Goal: Information Seeking & Learning: Check status

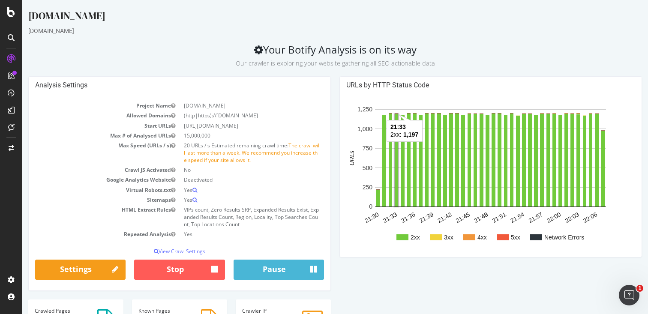
click at [396, 189] on rect "A chart." at bounding box center [396, 160] width 3 height 93
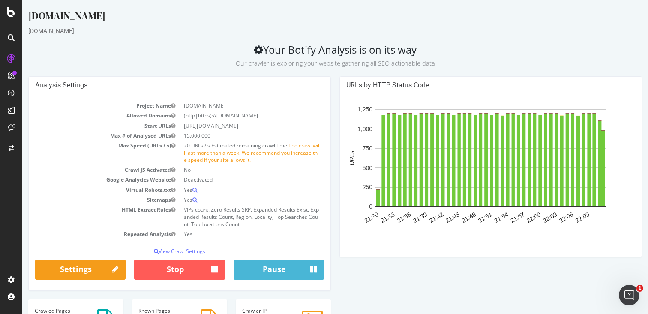
click at [428, 33] on div "[DOMAIN_NAME]" at bounding box center [335, 31] width 614 height 9
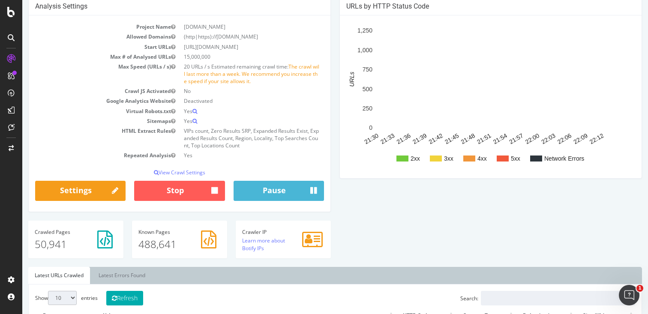
scroll to position [82, 0]
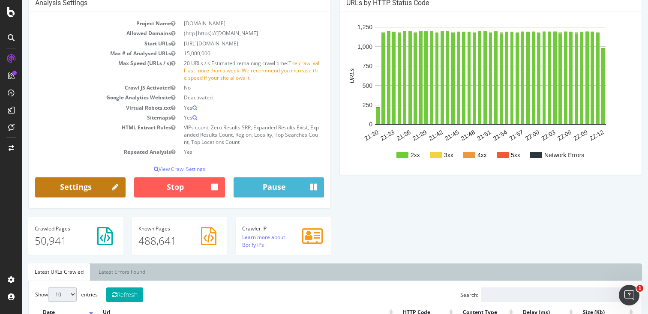
click at [102, 182] on link "Settings" at bounding box center [80, 187] width 90 height 21
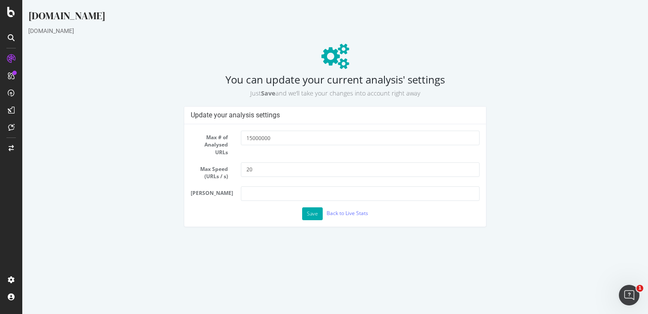
scroll to position [0, 0]
type input "25"
click at [314, 217] on button "Save" at bounding box center [312, 213] width 21 height 13
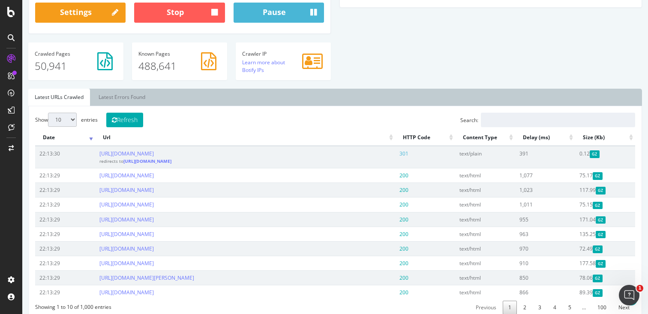
scroll to position [287, 0]
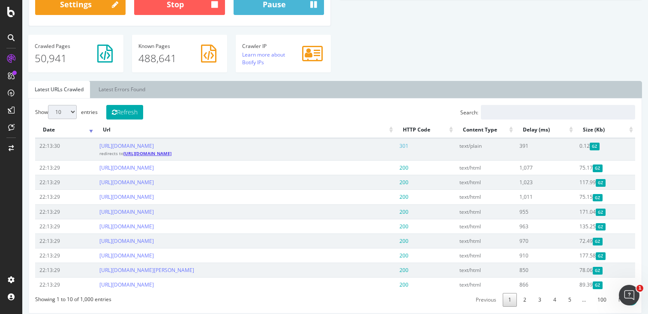
click at [171, 155] on link "[URL][DOMAIN_NAME]" at bounding box center [147, 153] width 48 height 6
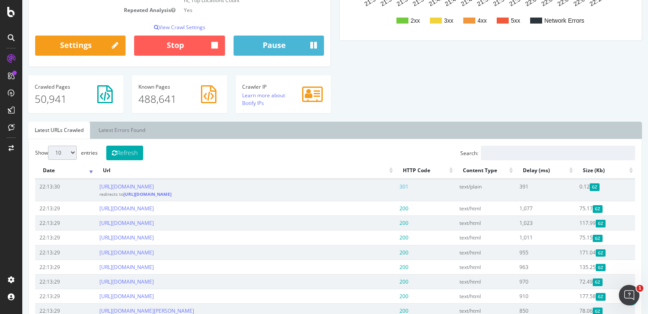
scroll to position [0, 0]
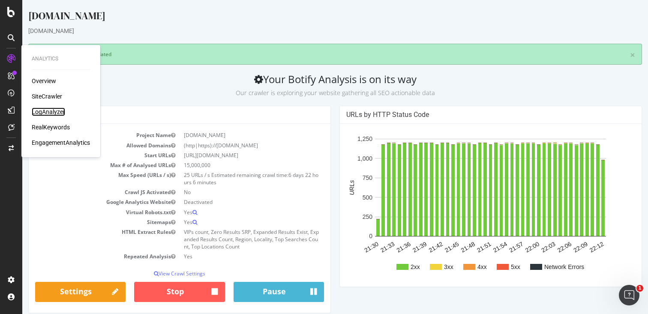
click at [44, 111] on div "LogAnalyzer" at bounding box center [48, 112] width 33 height 9
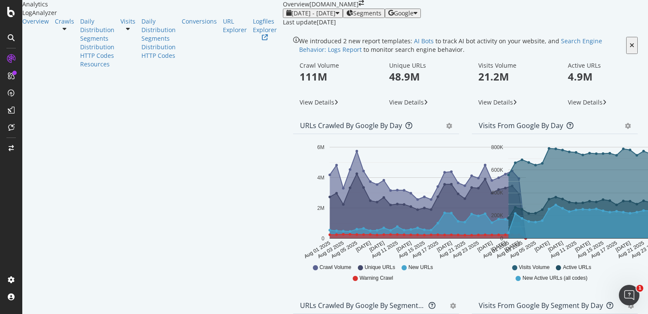
click at [346, 17] on div "Segments" at bounding box center [363, 13] width 35 height 7
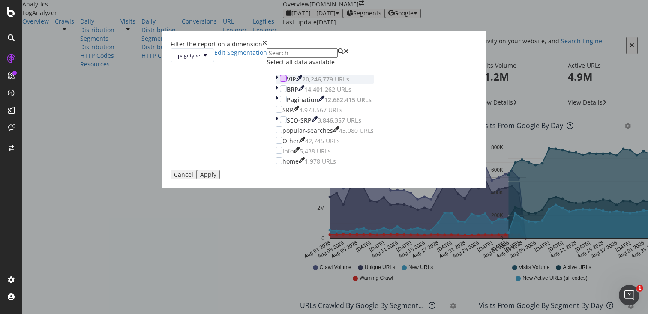
click at [280, 82] on div "modal" at bounding box center [283, 78] width 7 height 7
click at [216, 178] on div "Apply" at bounding box center [208, 174] width 16 height 7
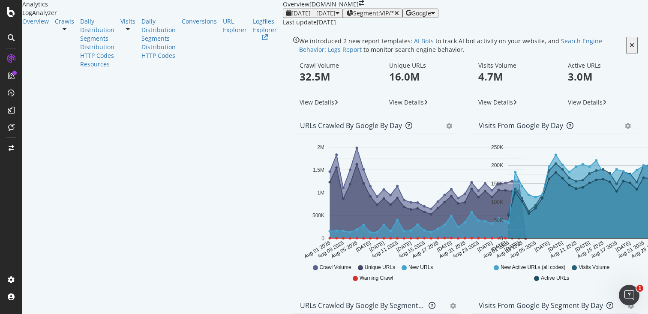
click at [283, 9] on div "Overview [DOMAIN_NAME]" at bounding box center [465, 4] width 365 height 9
click at [294, 27] on div "Last update [DATE]" at bounding box center [465, 22] width 365 height 9
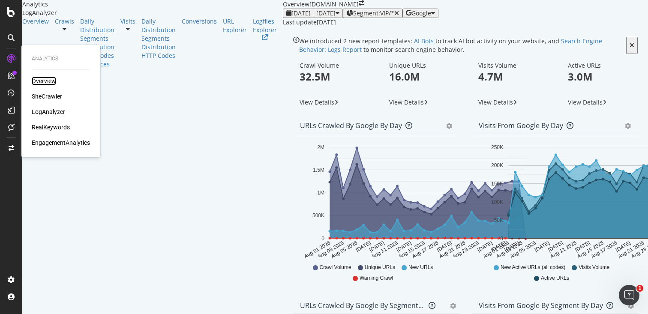
click at [50, 78] on div "Overview" at bounding box center [44, 81] width 24 height 9
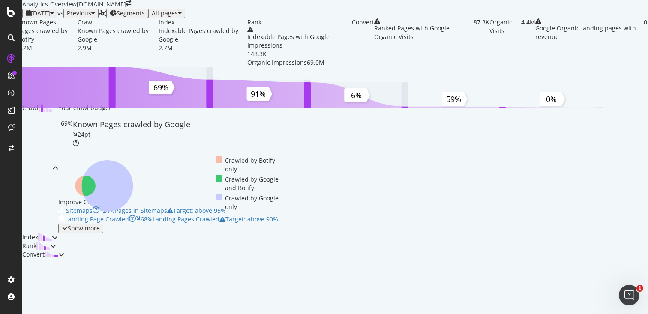
click at [306, 9] on div "Analytics - Overview [DOMAIN_NAME]" at bounding box center [335, 4] width 626 height 9
click at [145, 17] on span "Segments" at bounding box center [131, 13] width 28 height 8
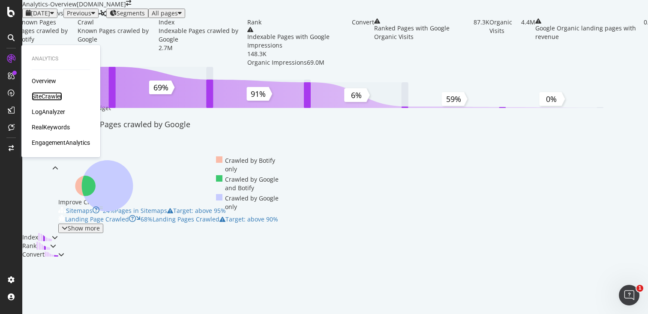
click at [44, 98] on div "SiteCrawler" at bounding box center [47, 96] width 30 height 9
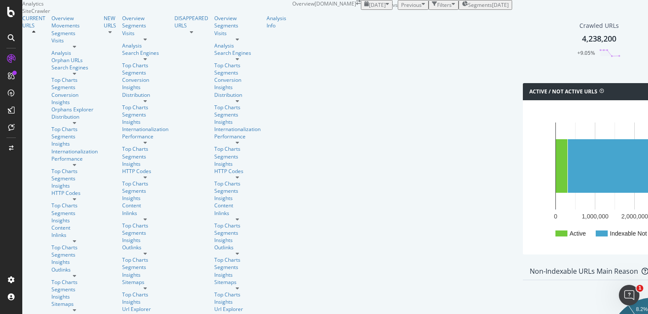
click at [420, 10] on div "[DATE] vs Previous Filters Segments [DATE]" at bounding box center [436, 5] width 151 height 10
